Goal: Task Accomplishment & Management: Complete application form

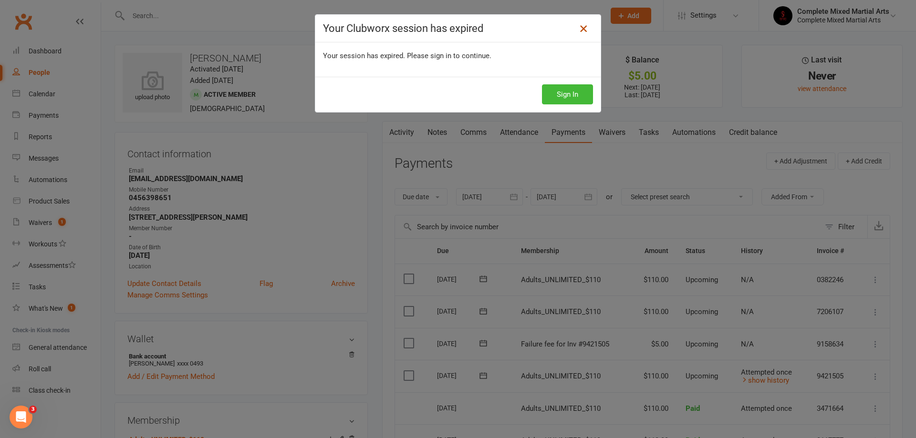
click at [585, 27] on icon at bounding box center [582, 28] width 11 height 11
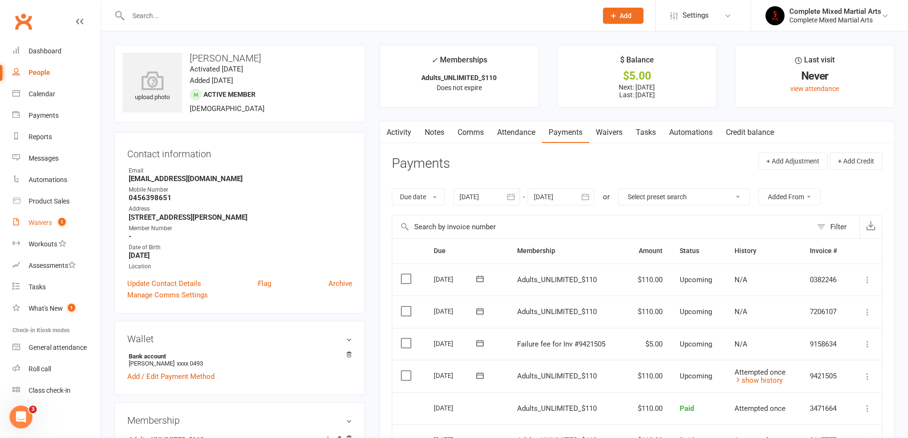
click at [56, 230] on link "Waivers 1" at bounding box center [56, 222] width 88 height 21
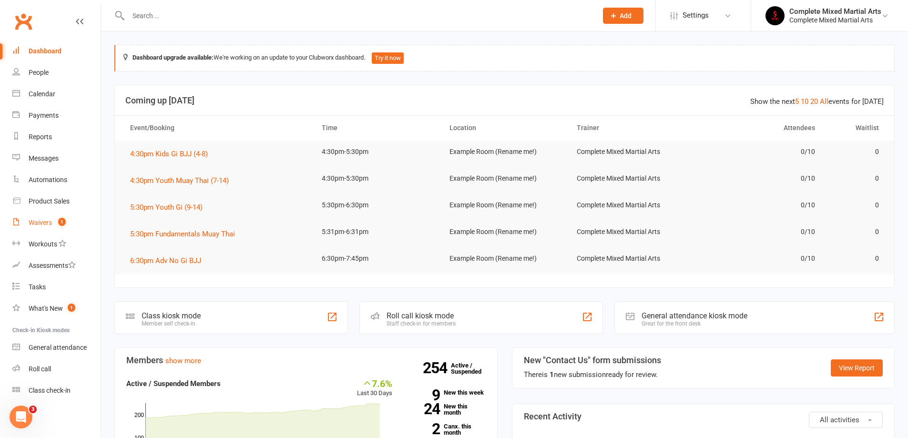
click at [59, 218] on link "Waivers 1" at bounding box center [56, 222] width 88 height 21
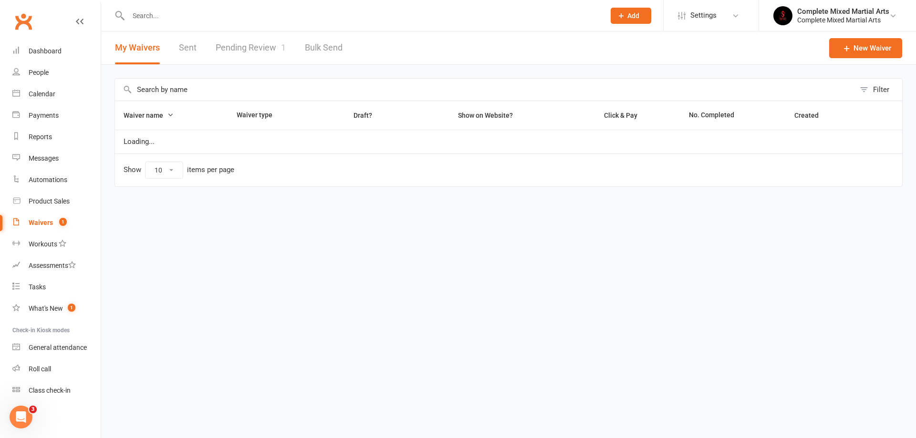
click at [253, 41] on link "Pending Review 1" at bounding box center [251, 47] width 70 height 33
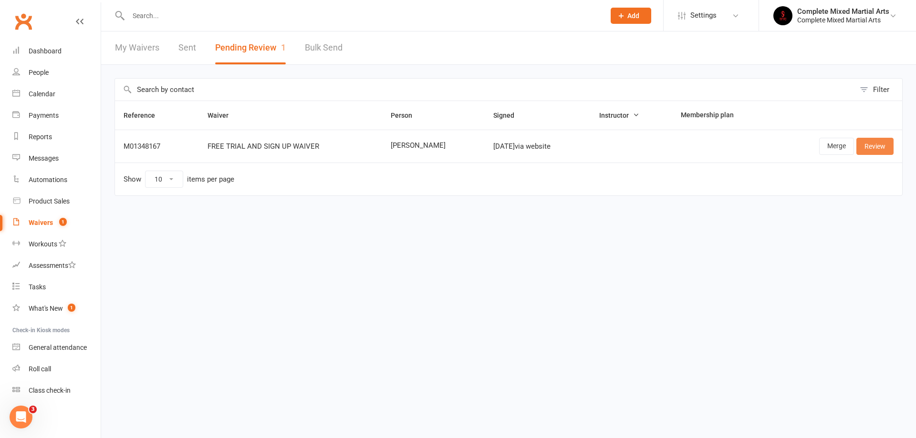
click at [879, 144] on link "Review" at bounding box center [874, 146] width 37 height 17
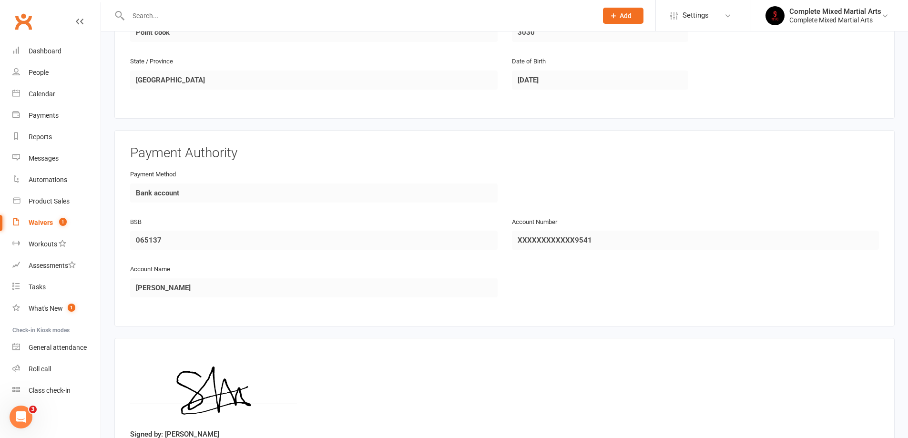
scroll to position [408, 0]
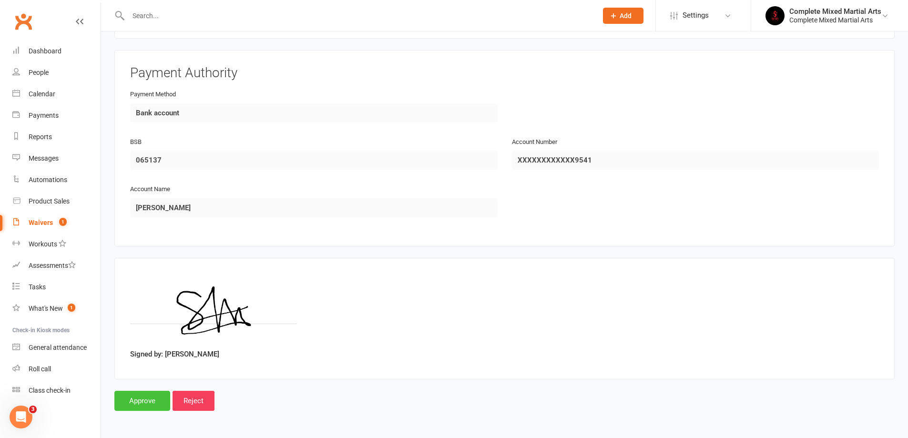
click at [135, 399] on input "Approve" at bounding box center [142, 401] width 56 height 20
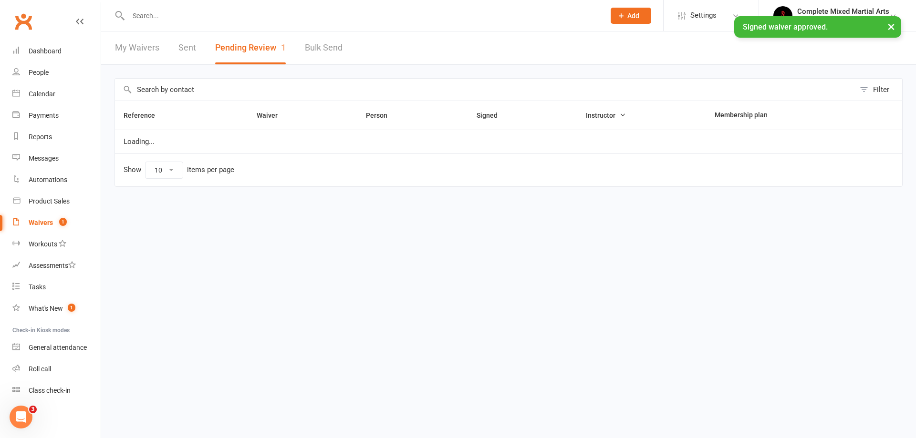
click at [204, 12] on input "text" at bounding box center [361, 15] width 473 height 13
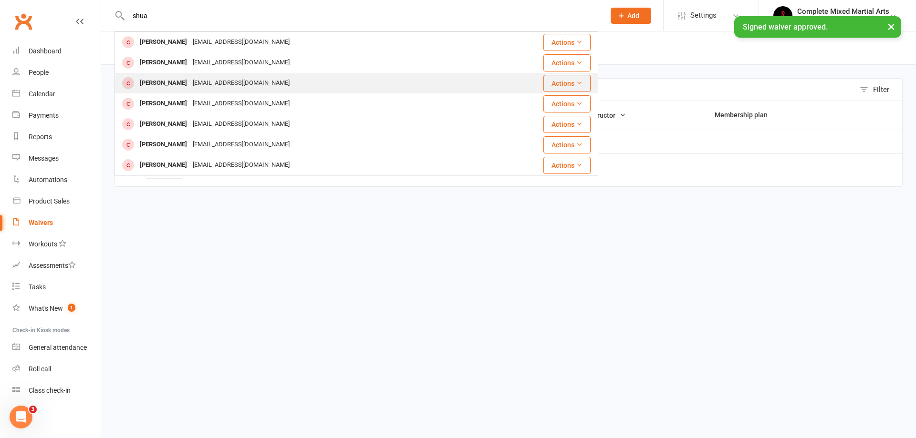
type input "shua"
click at [205, 76] on div "[PERSON_NAME] [EMAIL_ADDRESS][DOMAIN_NAME]" at bounding box center [300, 83] width 370 height 20
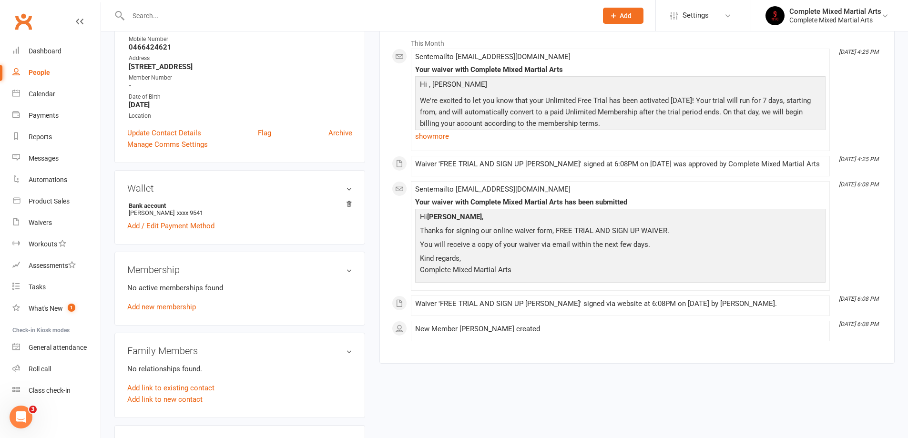
scroll to position [238, 0]
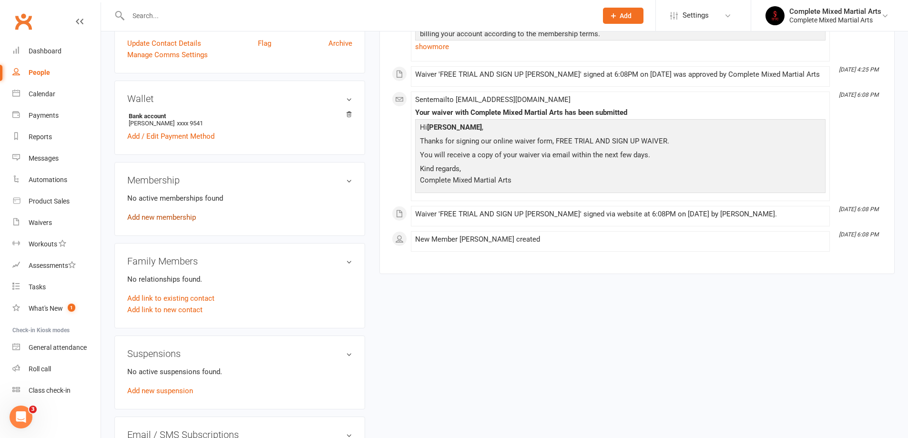
click at [177, 215] on link "Add new membership" at bounding box center [161, 217] width 69 height 9
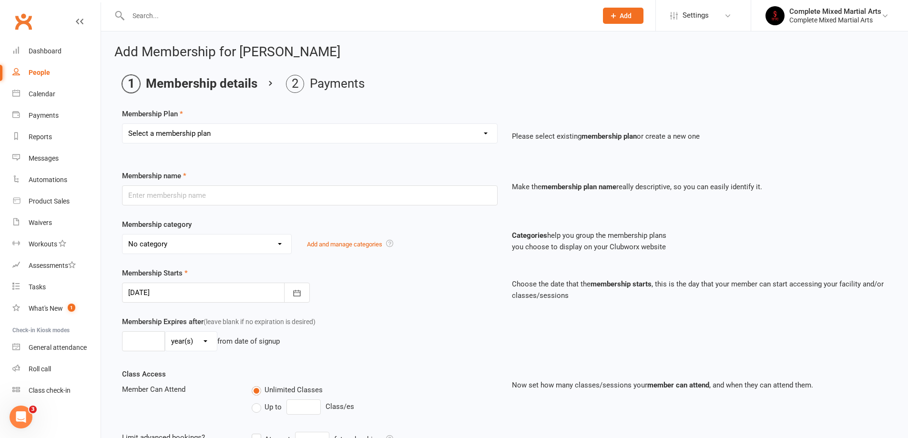
click at [192, 134] on select "Select a membership plan Create new Membership Plan Adults_01_$40 Adults_02_$70…" at bounding box center [310, 133] width 375 height 19
select select "5"
click at [123, 124] on select "Select a membership plan Create new Membership Plan Adults_01_$40 Adults_02_$70…" at bounding box center [310, 133] width 375 height 19
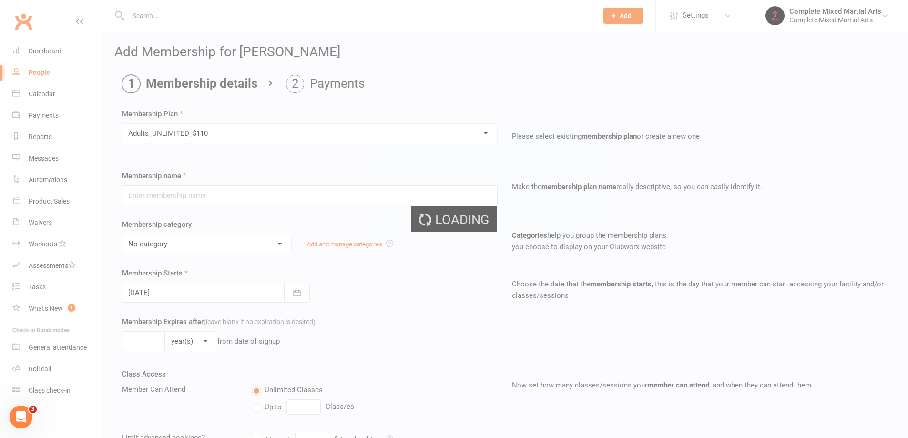
type input "Adults_UNLIMITED_$110"
select select "10"
type input "0"
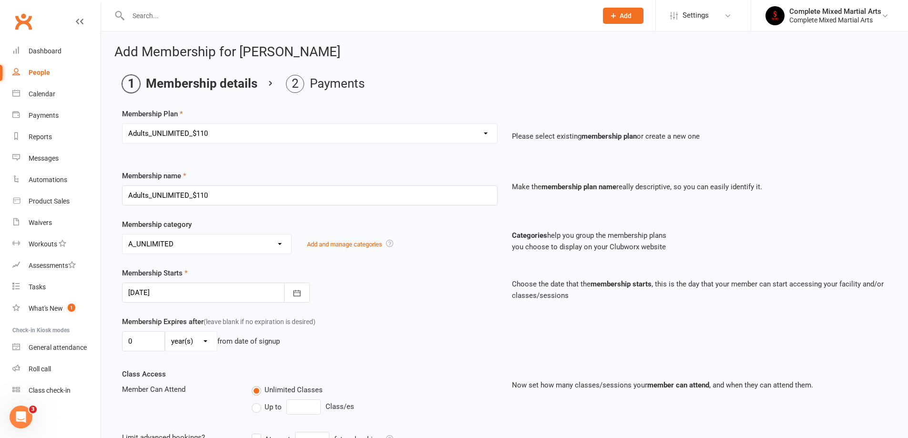
click at [192, 292] on div at bounding box center [216, 293] width 188 height 20
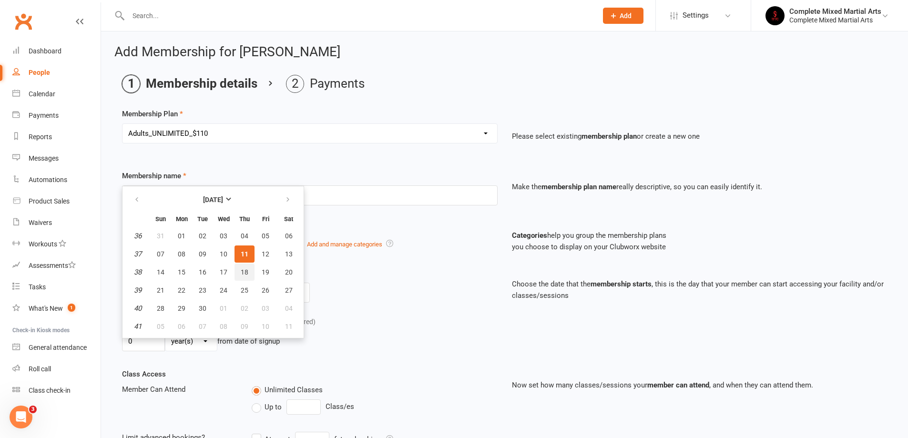
click at [246, 267] on button "18" at bounding box center [245, 272] width 20 height 17
type input "[DATE]"
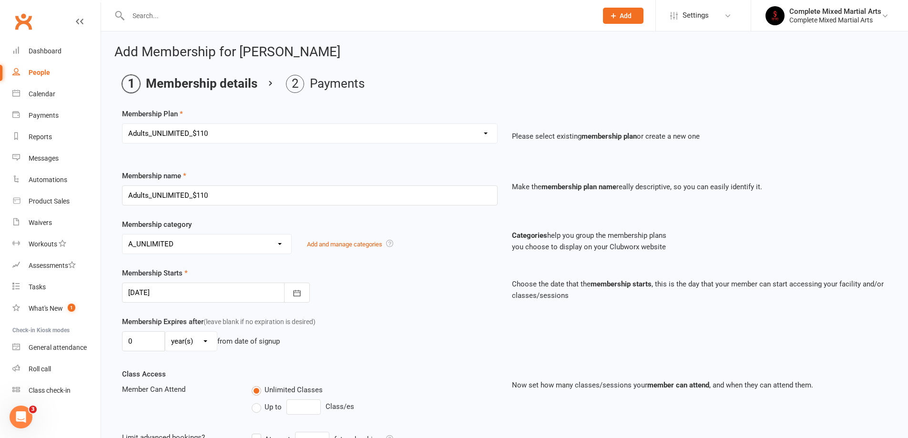
scroll to position [205, 0]
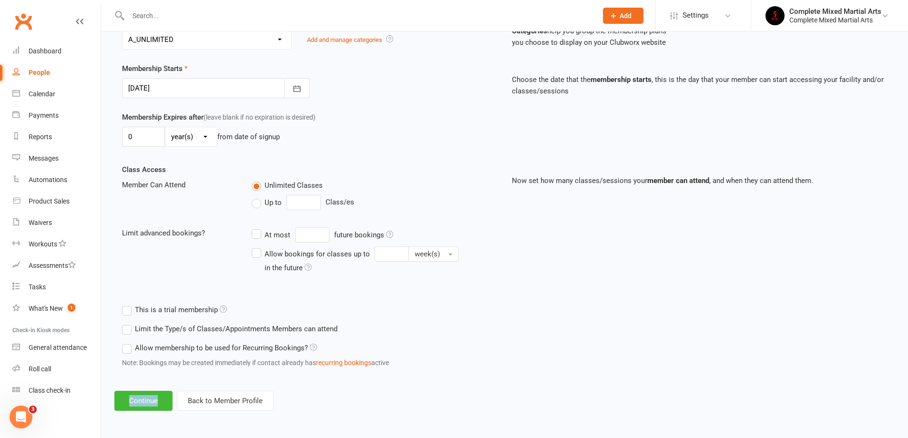
drag, startPoint x: 168, startPoint y: 389, endPoint x: 159, endPoint y: 412, distance: 24.6
click at [164, 397] on div "Add Membership for [PERSON_NAME] Membership details Payments Membership Plan Se…" at bounding box center [504, 126] width 807 height 598
click at [159, 412] on div "Add Membership for [PERSON_NAME] Membership details Payments Membership Plan Se…" at bounding box center [504, 126] width 807 height 598
click at [158, 398] on button "Continue" at bounding box center [143, 401] width 58 height 20
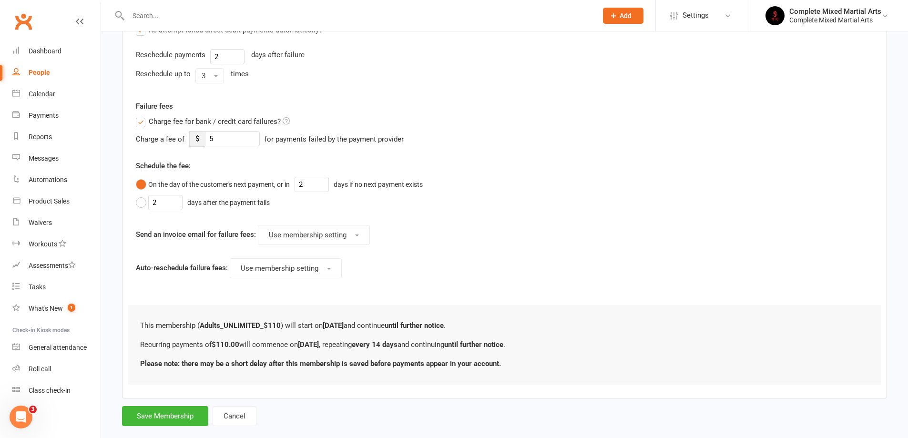
scroll to position [381, 0]
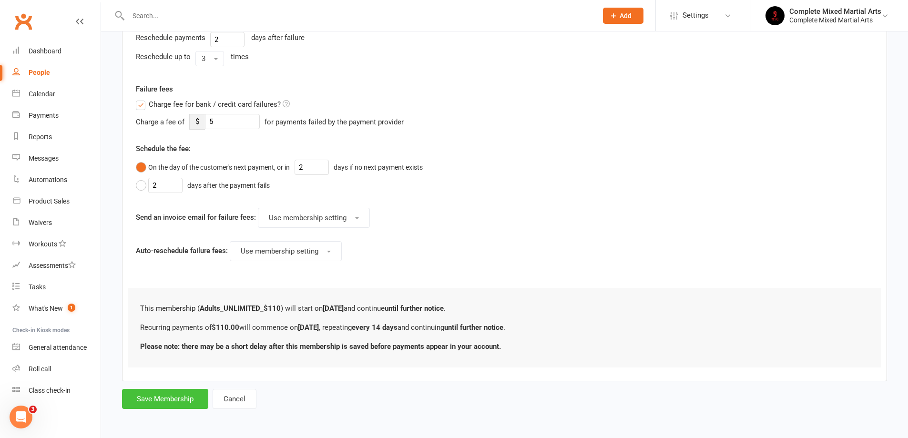
click at [164, 390] on button "Save Membership" at bounding box center [165, 399] width 86 height 20
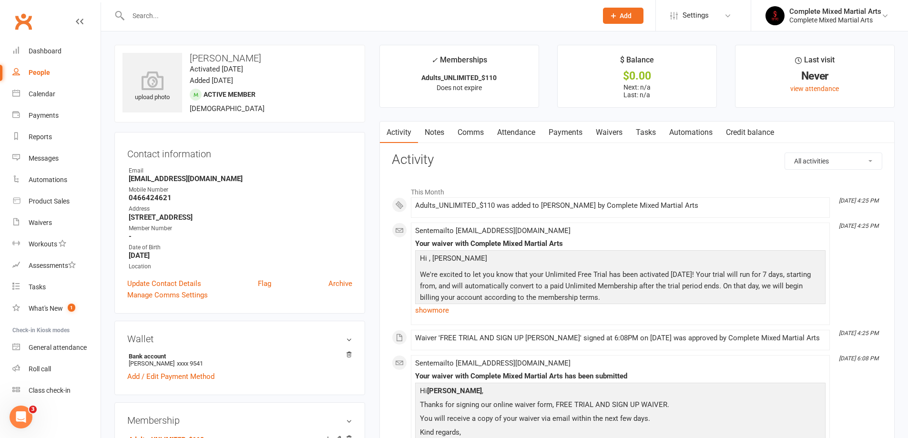
click at [66, 69] on link "People" at bounding box center [56, 72] width 88 height 21
select select "100"
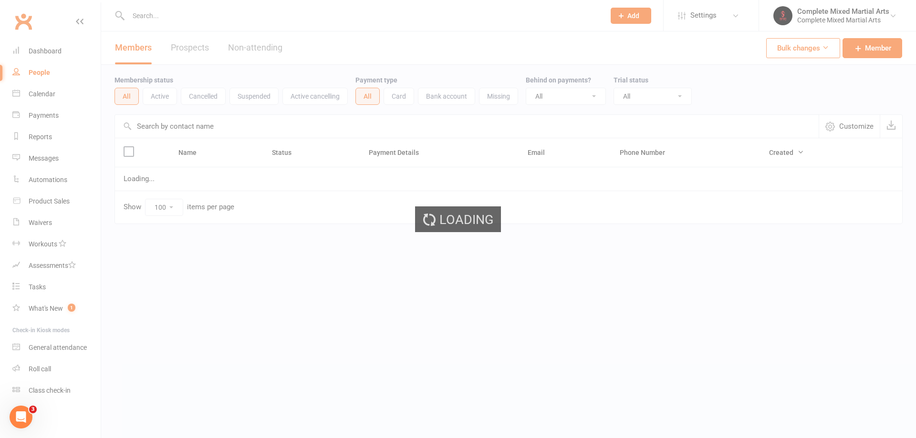
click at [56, 42] on div "Loading" at bounding box center [458, 219] width 916 height 438
click at [56, 48] on div "Loading" at bounding box center [458, 219] width 916 height 438
click at [56, 51] on div "Loading" at bounding box center [458, 219] width 916 height 438
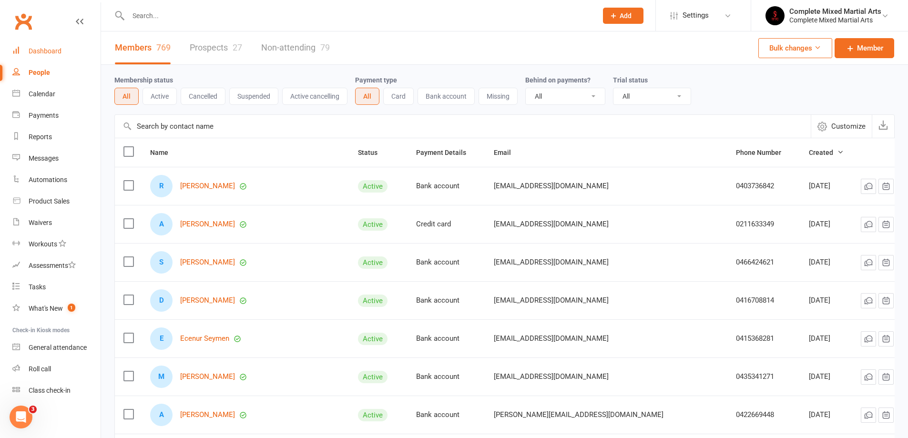
click at [32, 41] on link "Dashboard" at bounding box center [56, 51] width 88 height 21
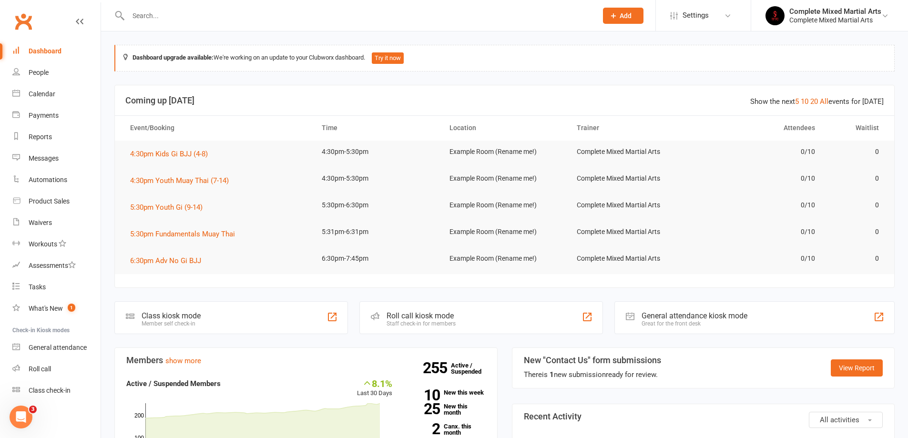
click at [48, 54] on div "Dashboard" at bounding box center [45, 51] width 33 height 8
click at [51, 223] on div "Waivers" at bounding box center [40, 223] width 23 height 8
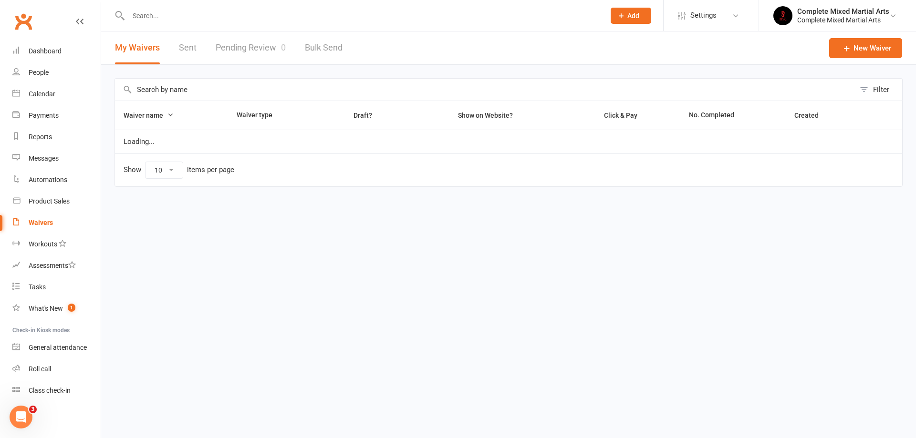
click at [252, 41] on link "Pending Review 0" at bounding box center [251, 47] width 70 height 33
